Goal: Connect with others: Connect with others

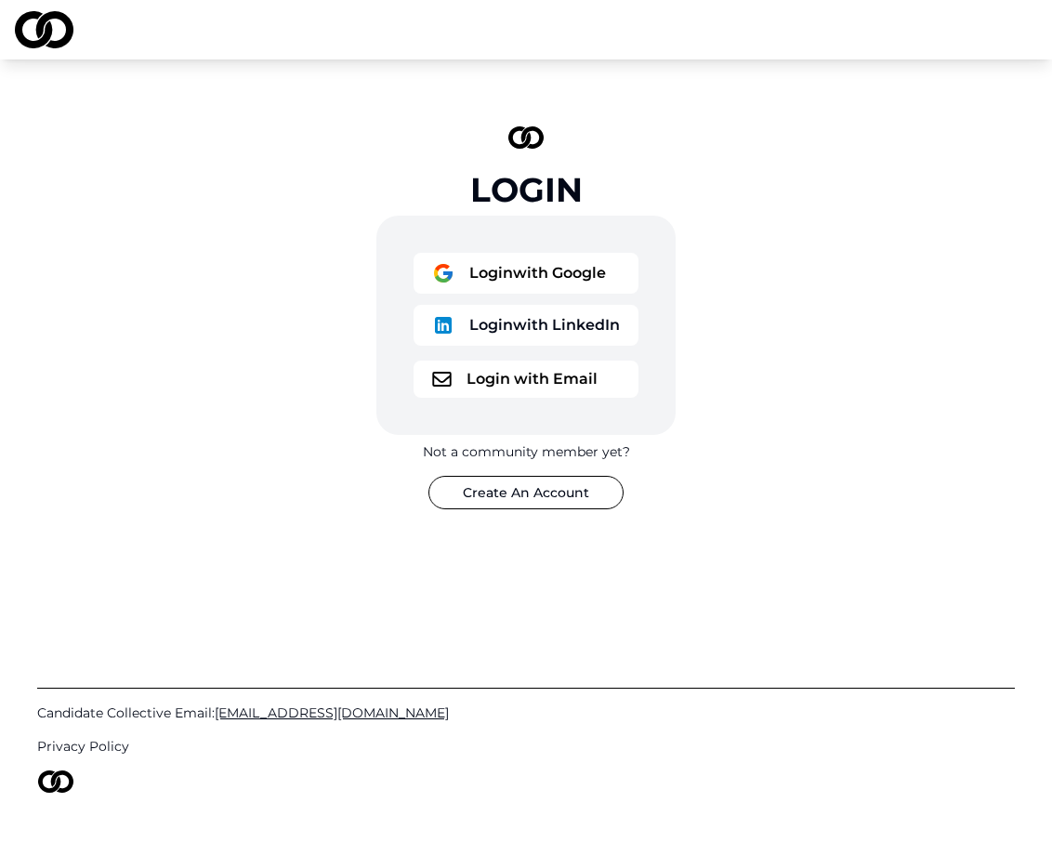
click at [523, 325] on button "Login with LinkedIn" at bounding box center [526, 325] width 225 height 41
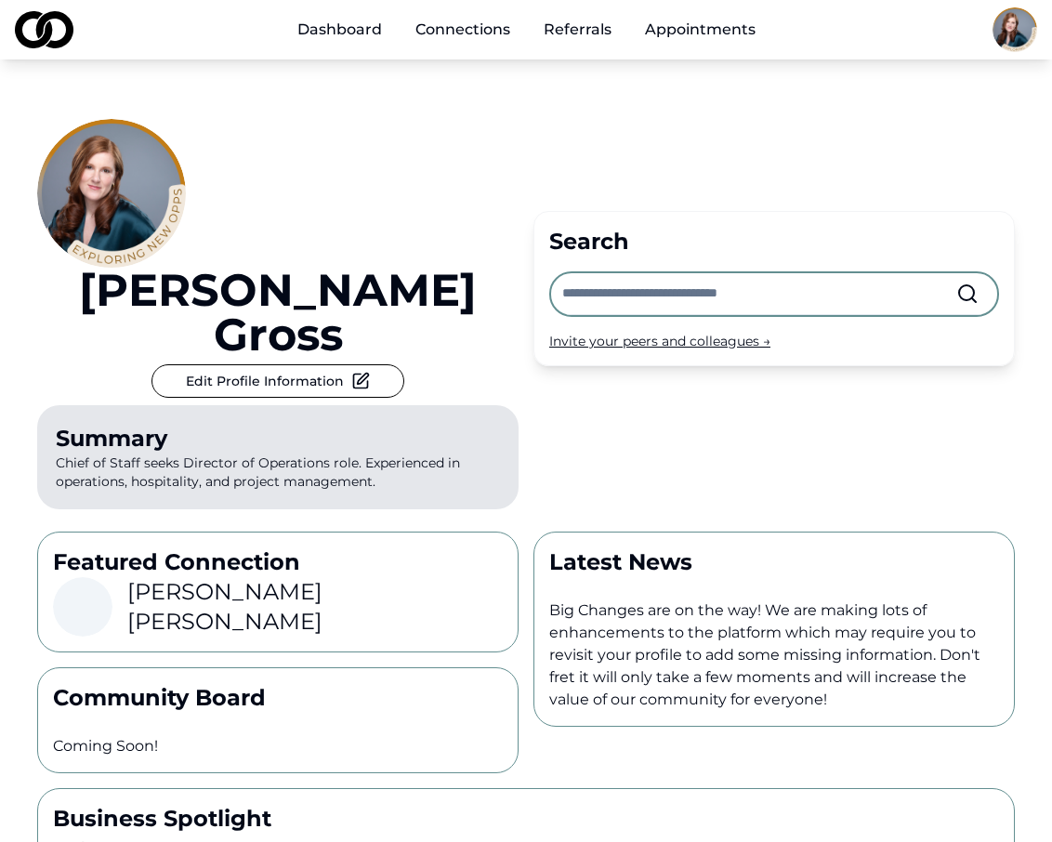
click at [299, 577] on h3 "[PERSON_NAME]" at bounding box center [314, 606] width 375 height 59
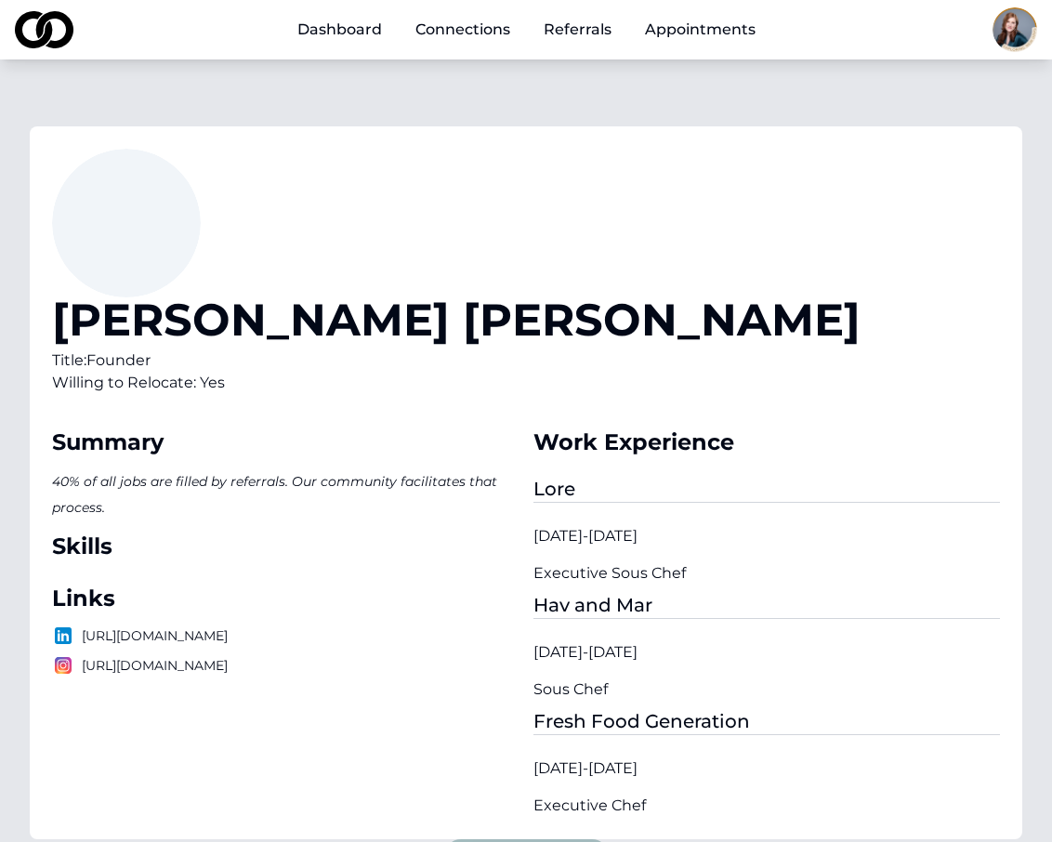
click at [702, 476] on div "Lore" at bounding box center [766, 489] width 467 height 27
click at [365, 297] on h1 "[PERSON_NAME]" at bounding box center [456, 319] width 809 height 45
